Goal: Information Seeking & Learning: Learn about a topic

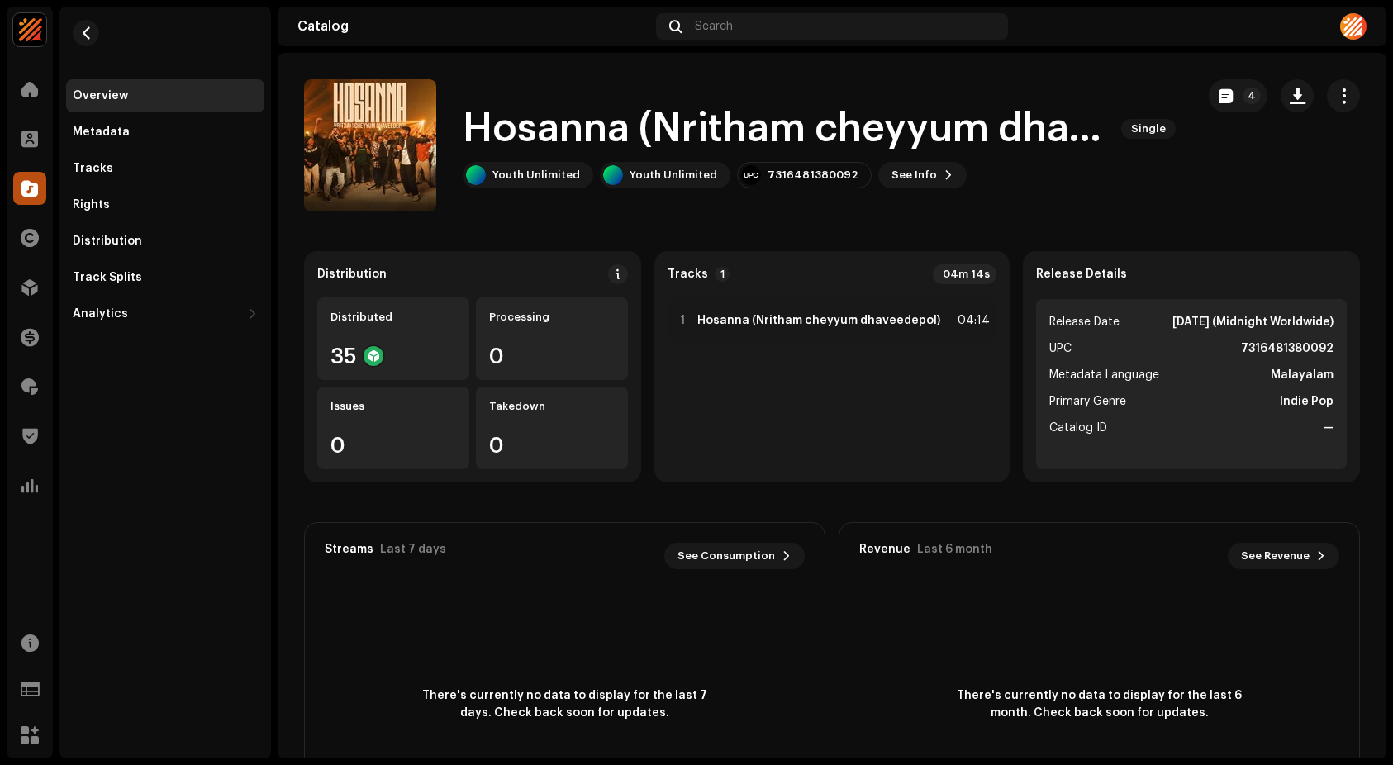
click at [2, 54] on div "WAVBEE Home Clients Catalog Rights Distribution Finance Royalties Trust & Safet…" at bounding box center [696, 382] width 1393 height 765
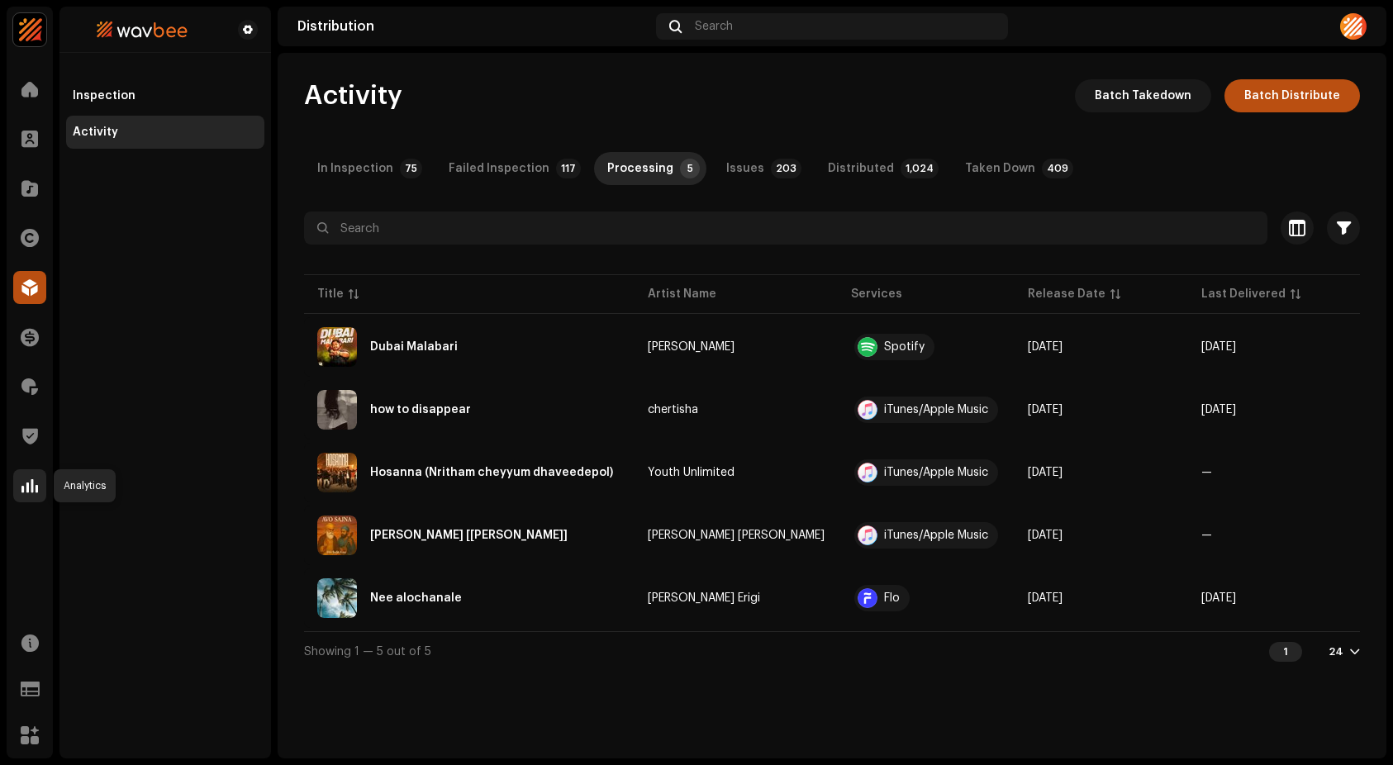
click at [22, 487] on span at bounding box center [29, 485] width 17 height 13
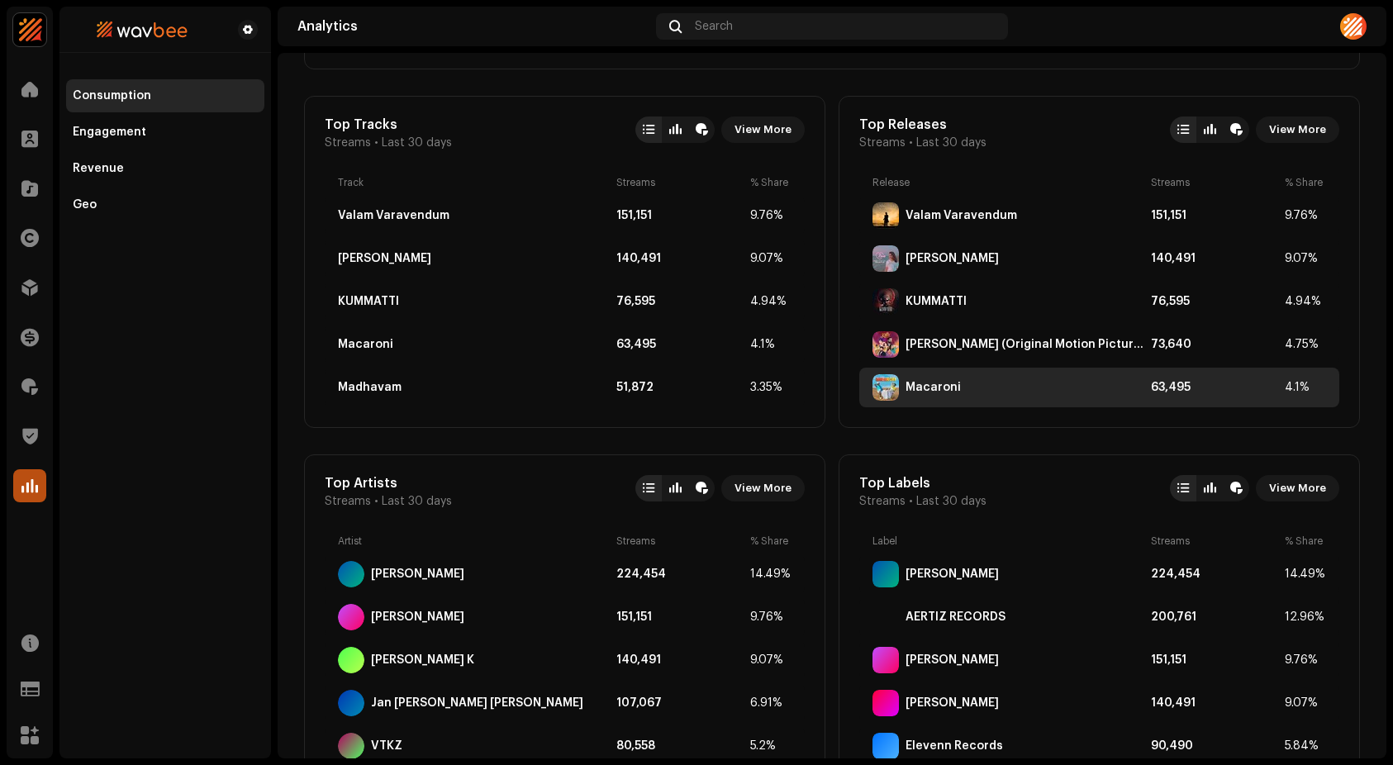
scroll to position [556, 0]
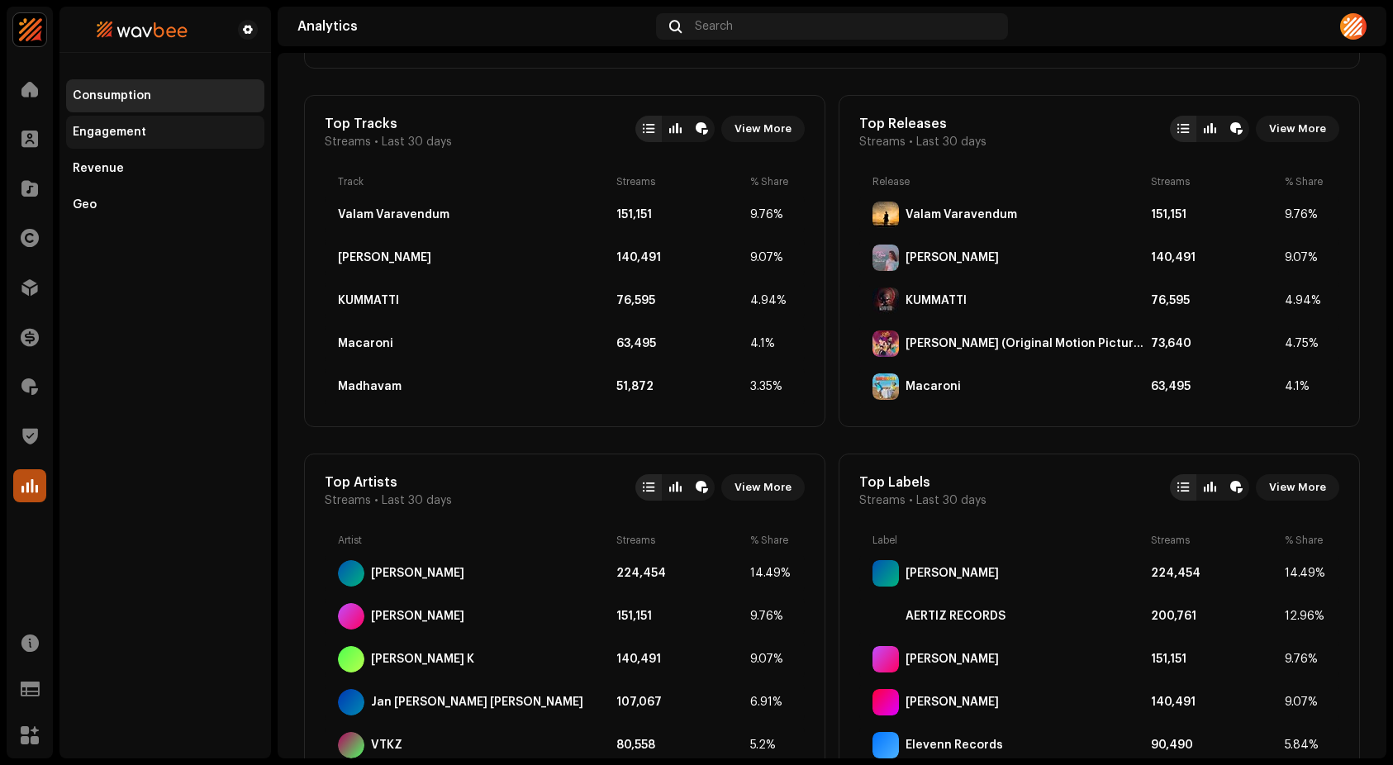
click at [174, 116] on div "Engagement" at bounding box center [165, 132] width 198 height 33
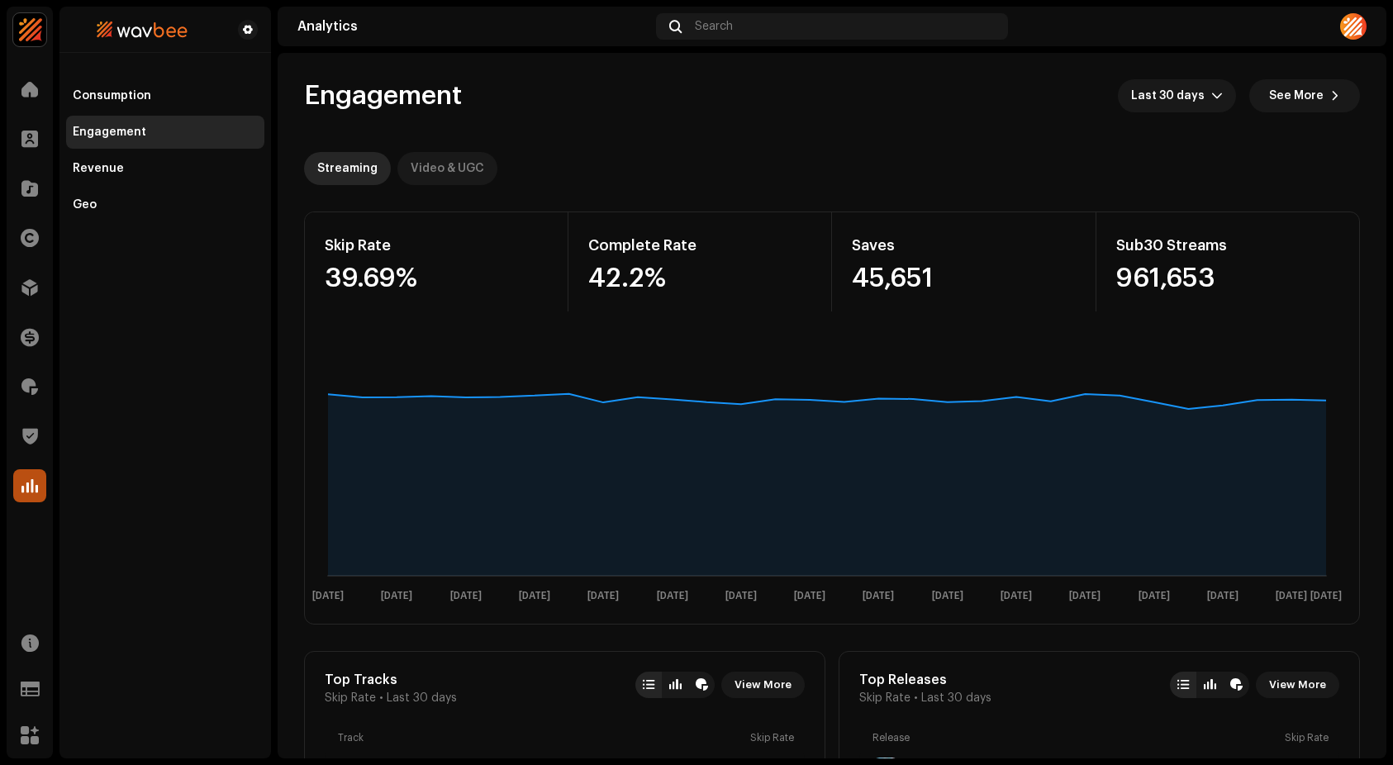
click at [453, 166] on div "Video & UGC" at bounding box center [448, 168] width 74 height 33
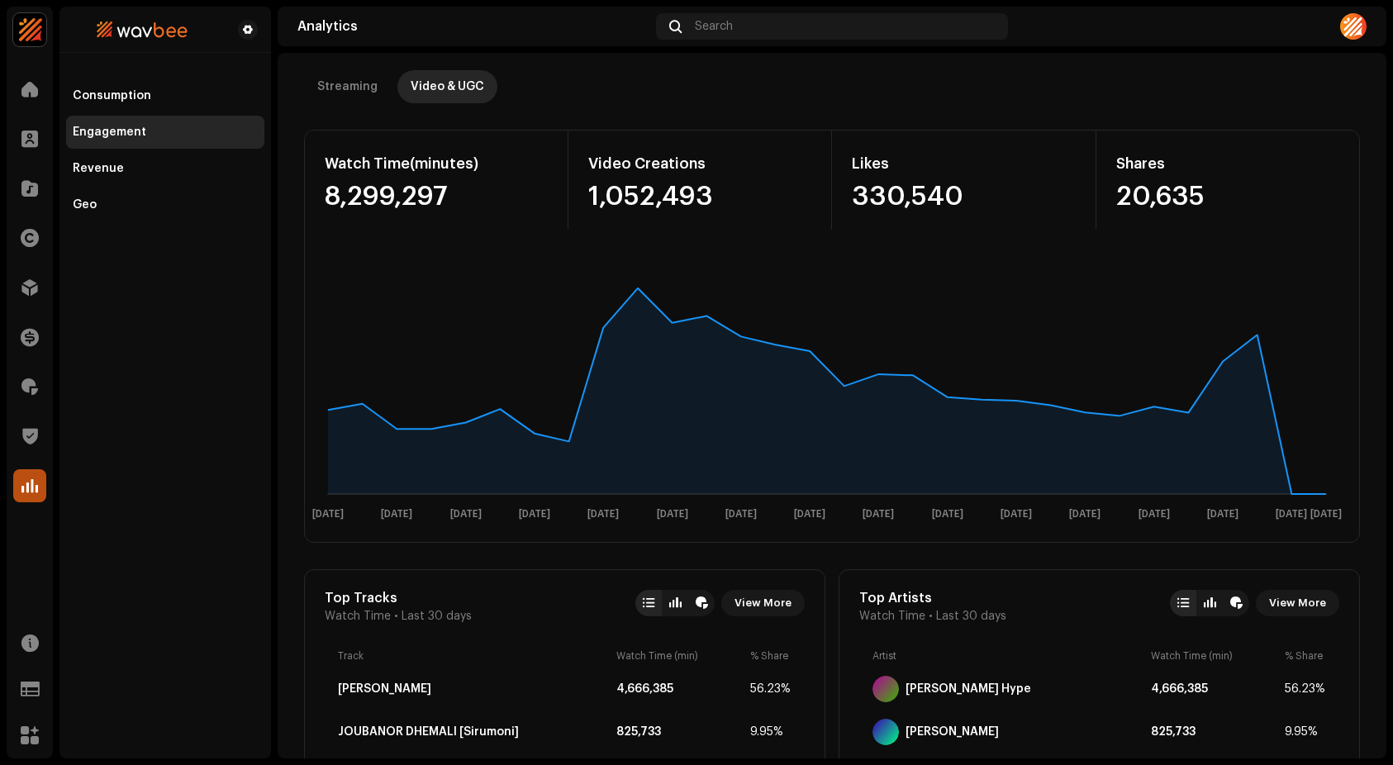
scroll to position [20, 0]
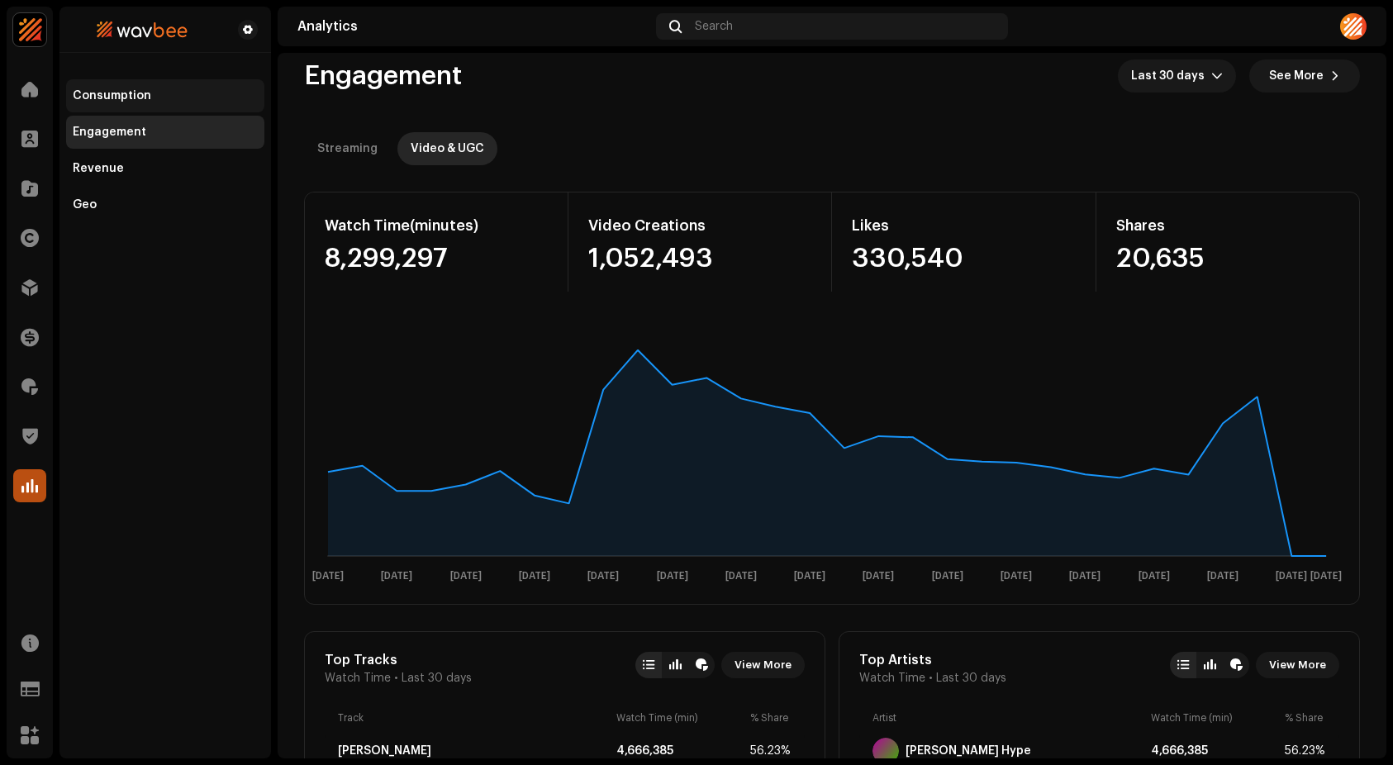
click at [137, 97] on div "Consumption" at bounding box center [112, 95] width 78 height 13
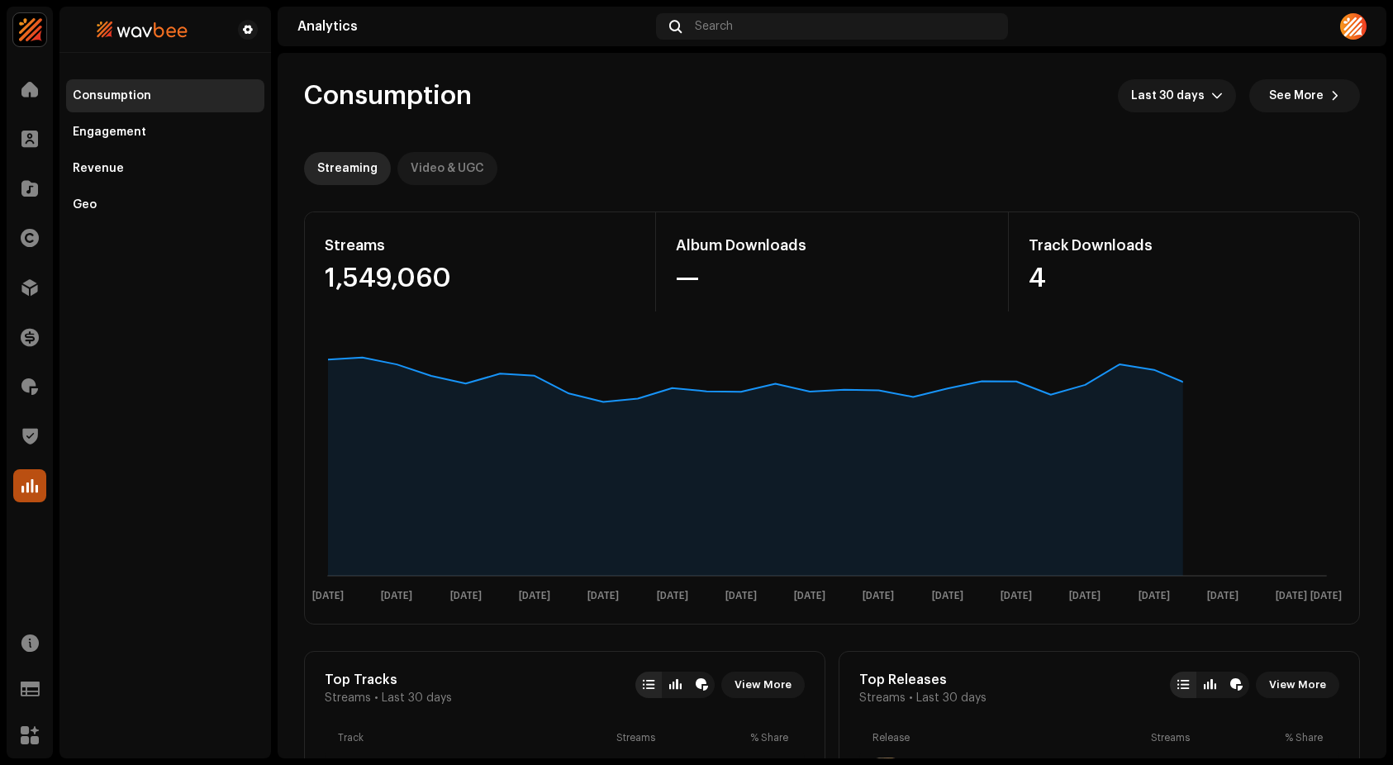
click at [457, 158] on div "Video & UGC" at bounding box center [448, 168] width 74 height 33
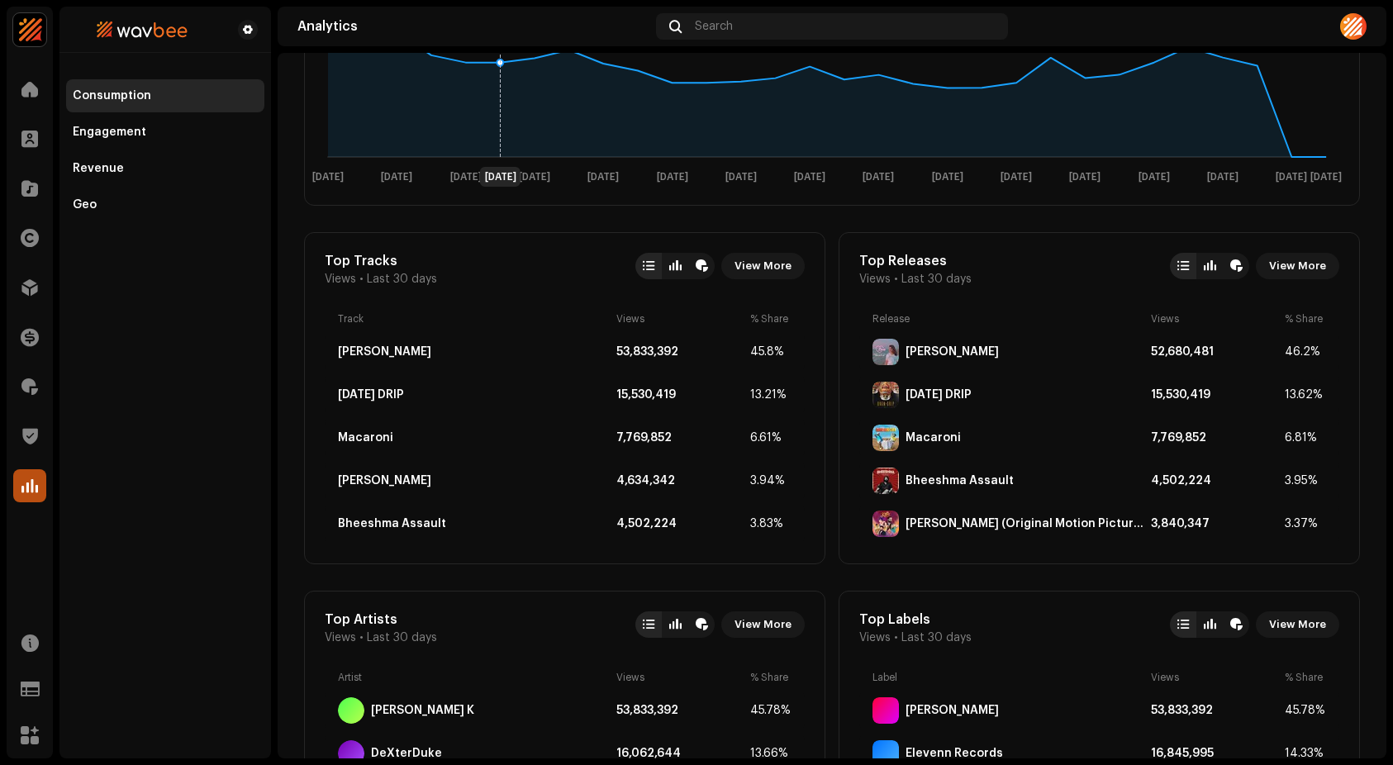
scroll to position [518, 0]
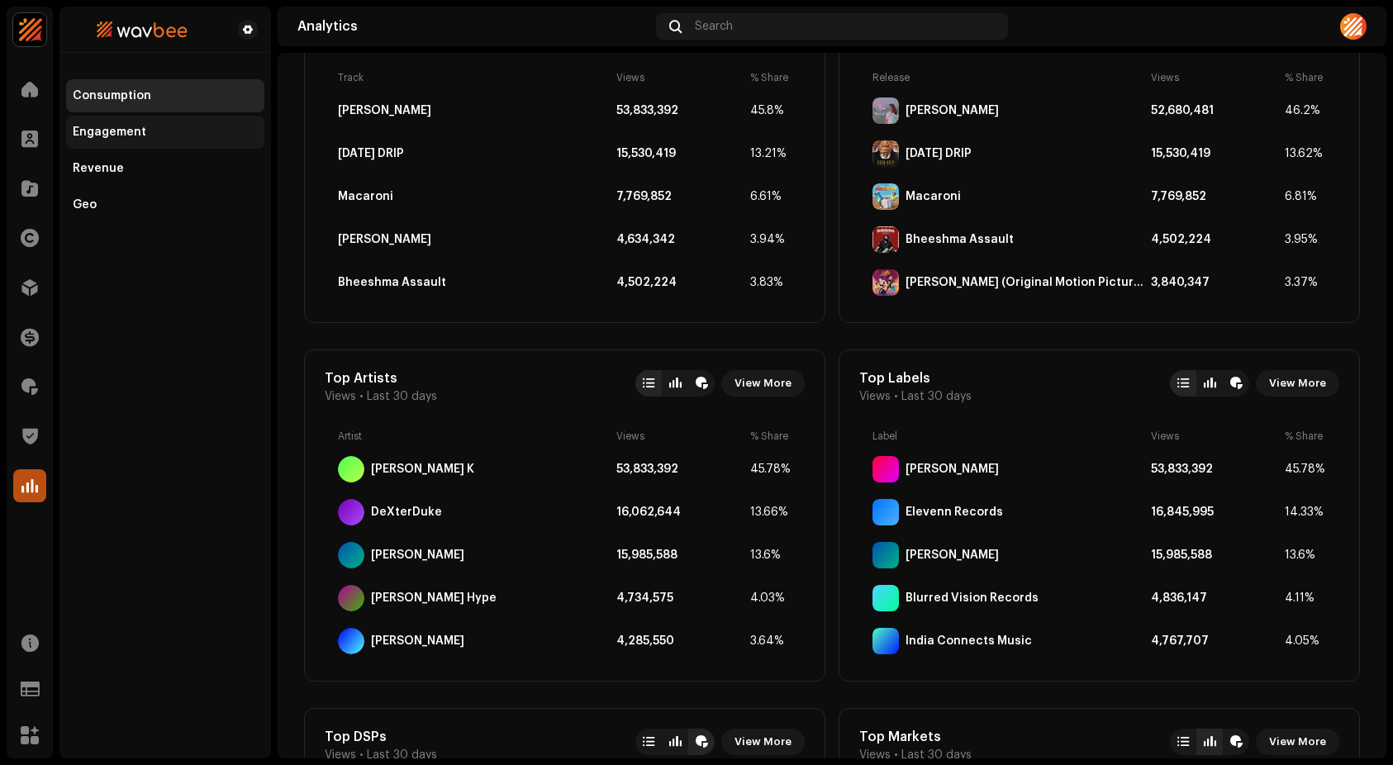
click at [158, 140] on div "Engagement" at bounding box center [165, 132] width 198 height 33
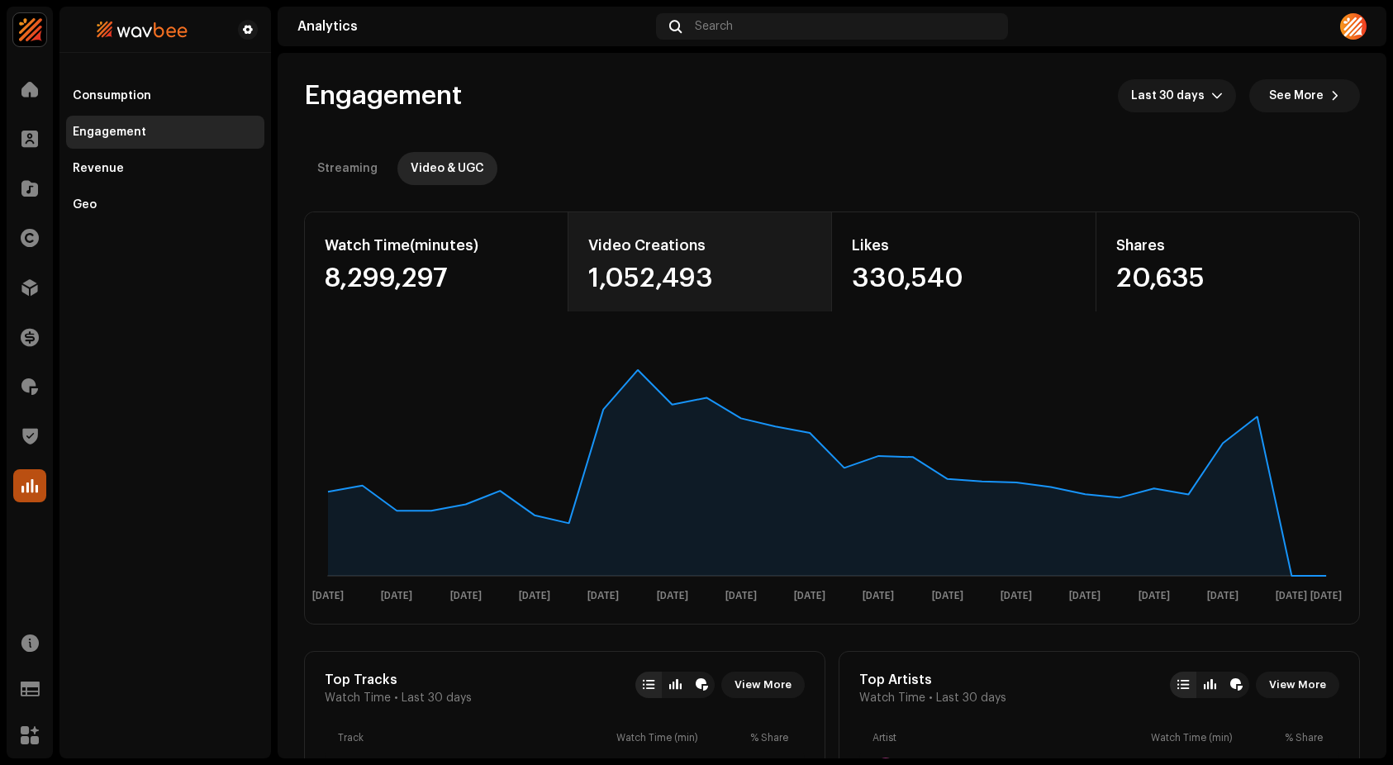
click at [668, 271] on div "1,052,493" at bounding box center [699, 278] width 223 height 26
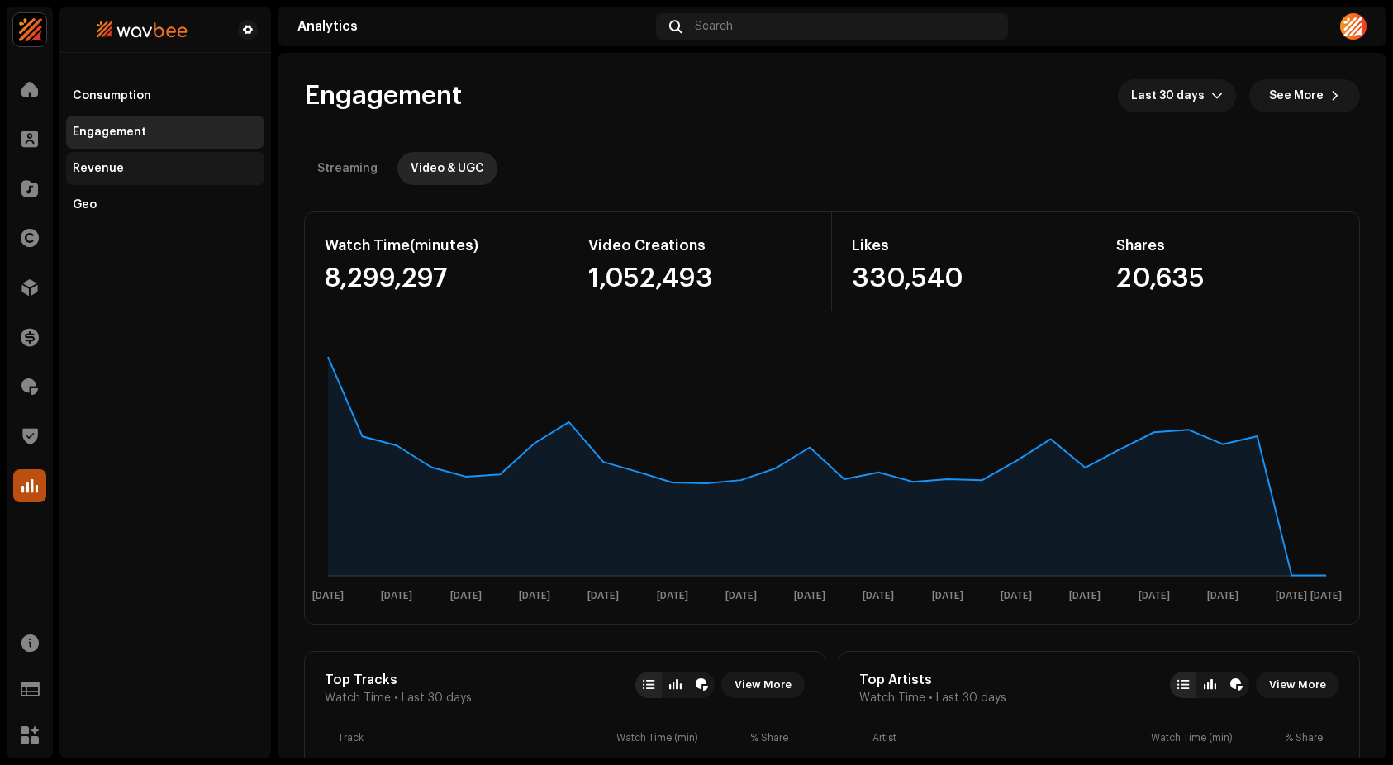
click at [121, 173] on div "Revenue" at bounding box center [165, 168] width 185 height 13
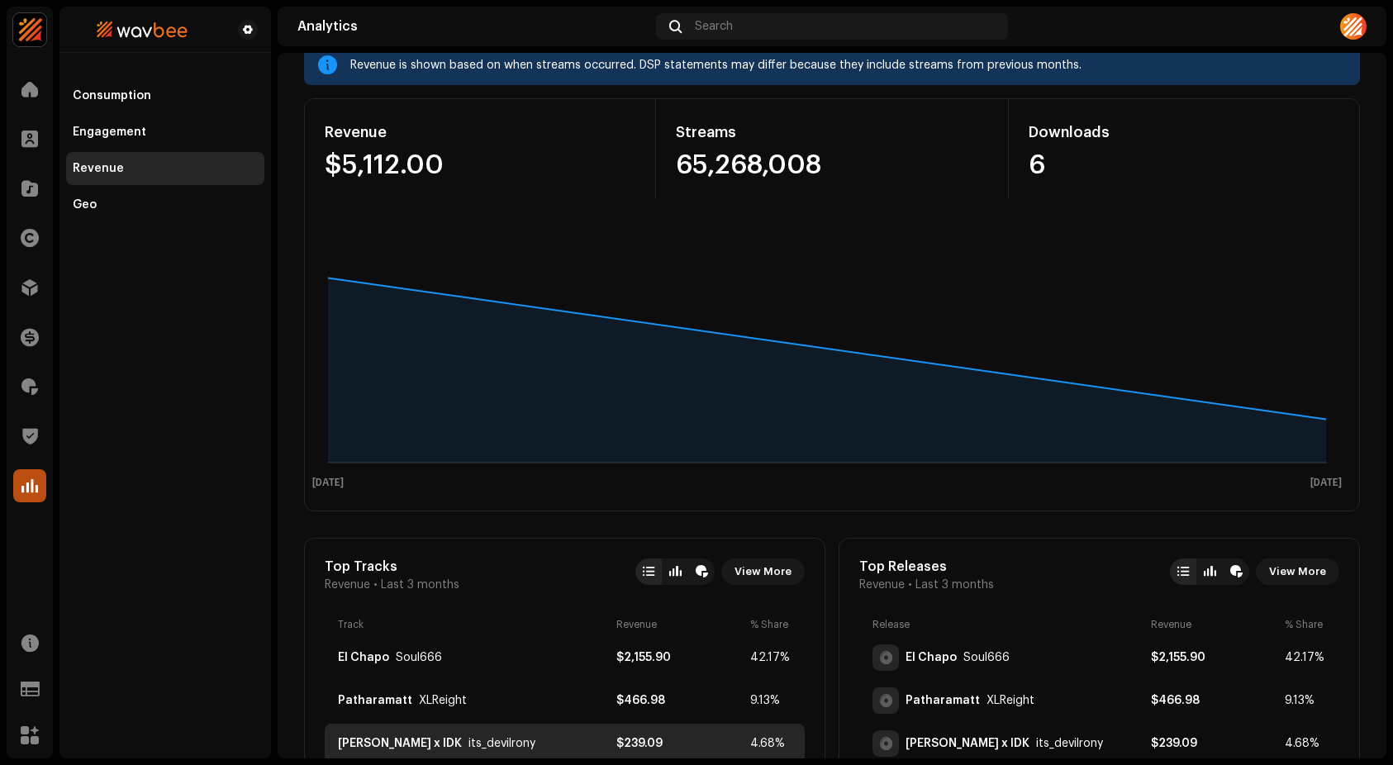
scroll to position [503, 0]
